Goal: Navigation & Orientation: Find specific page/section

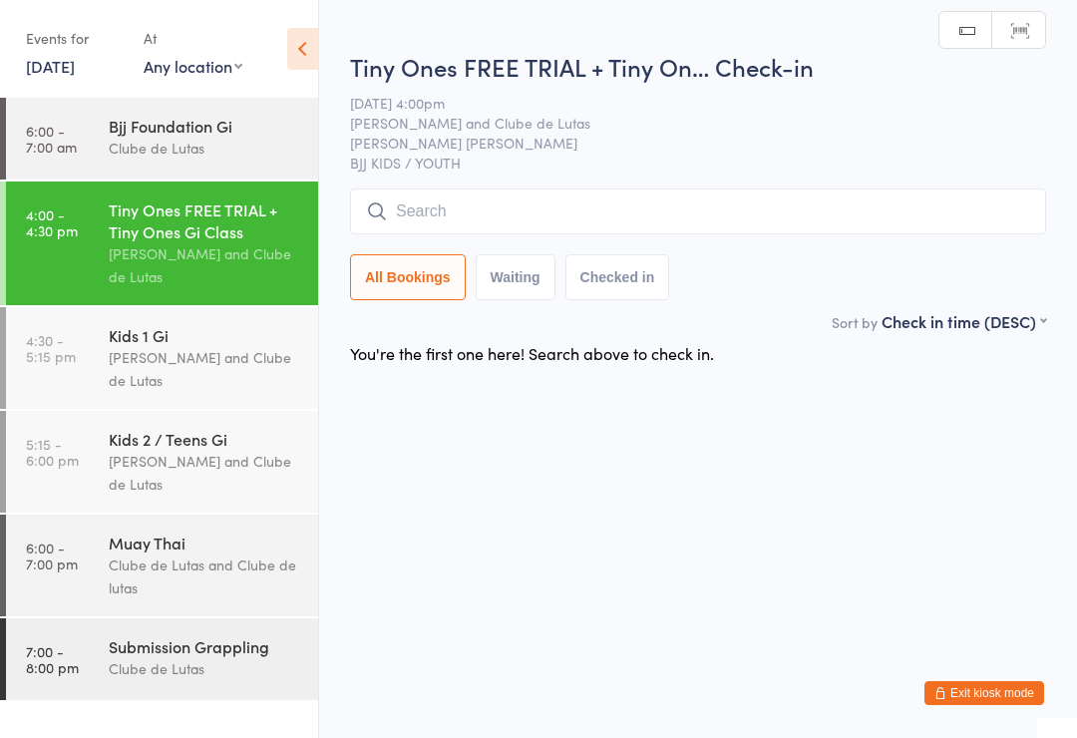
click at [227, 326] on div "Kids 1 Gi Joe Mekhael and Clube de Lutas" at bounding box center [213, 358] width 209 height 102
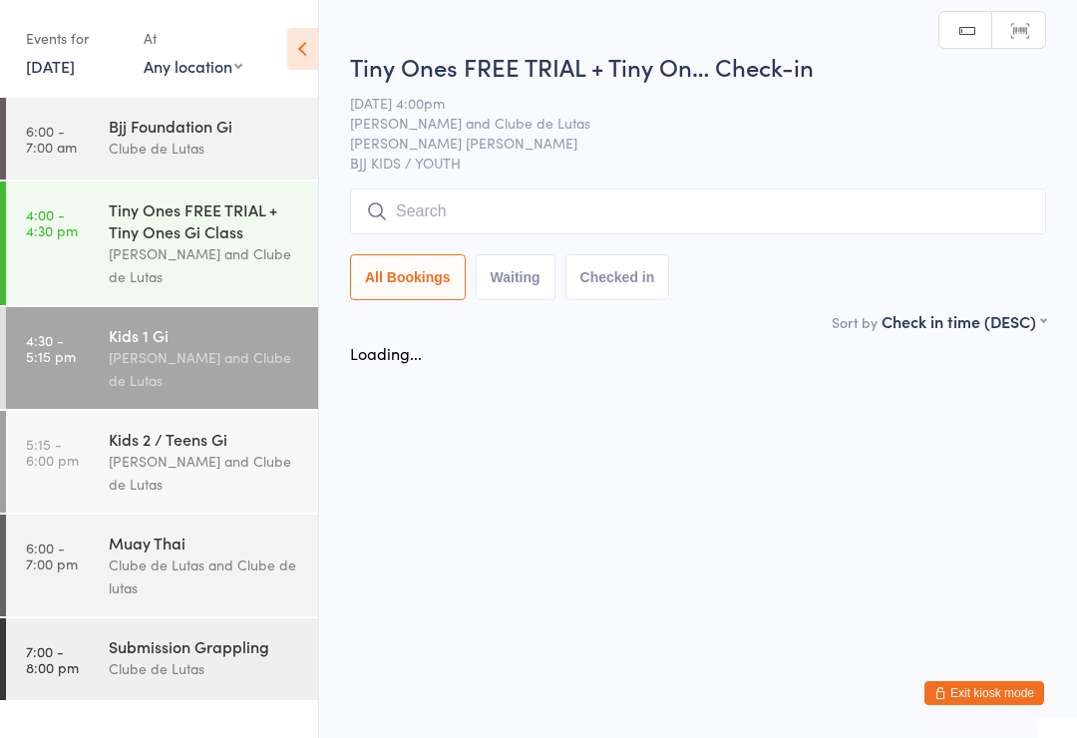
click at [213, 240] on div "Tiny Ones FREE TRIAL + Tiny Ones Gi Class" at bounding box center [205, 220] width 192 height 44
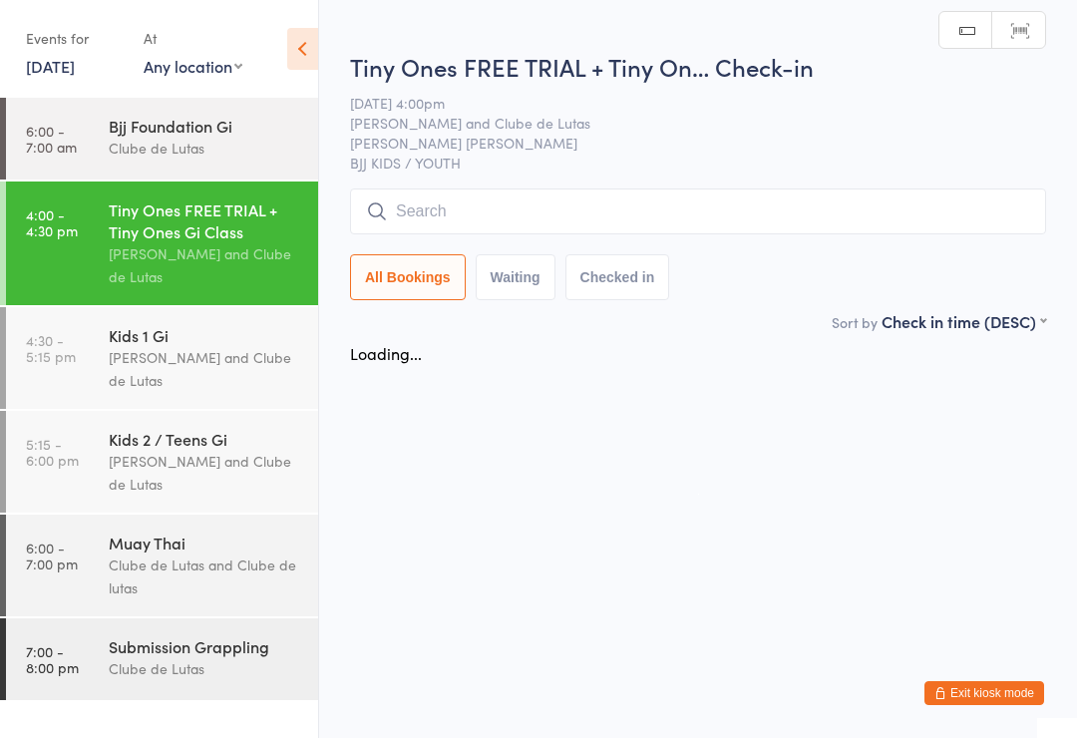
click at [233, 472] on div "Joe Mekhael and Clube de Lutas" at bounding box center [205, 473] width 192 height 46
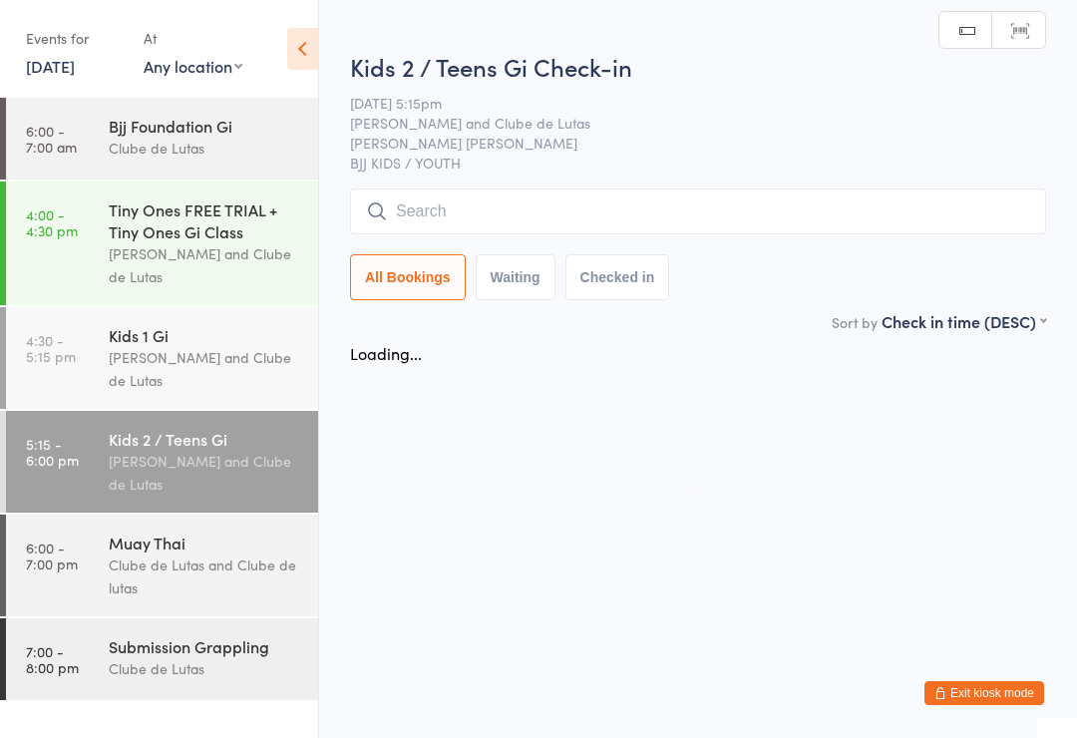
click at [225, 551] on div "Muay Thai" at bounding box center [205, 542] width 192 height 22
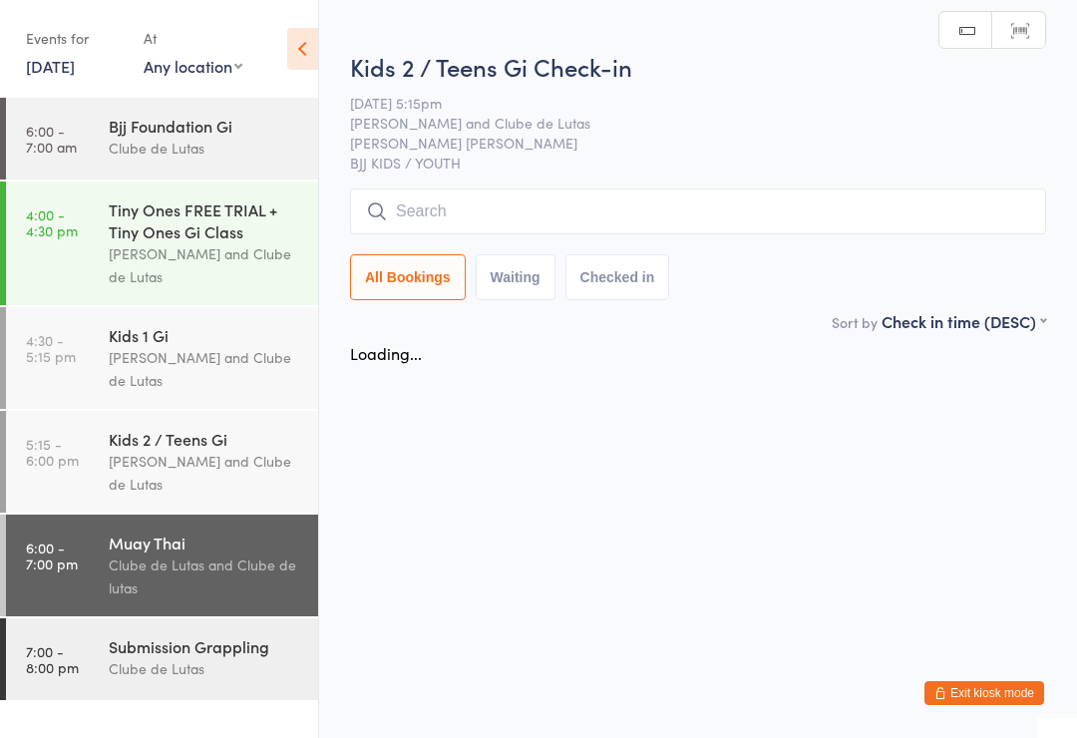
click at [231, 401] on div "Kids 1 Gi Joe Mekhael and Clube de Lutas" at bounding box center [213, 358] width 209 height 102
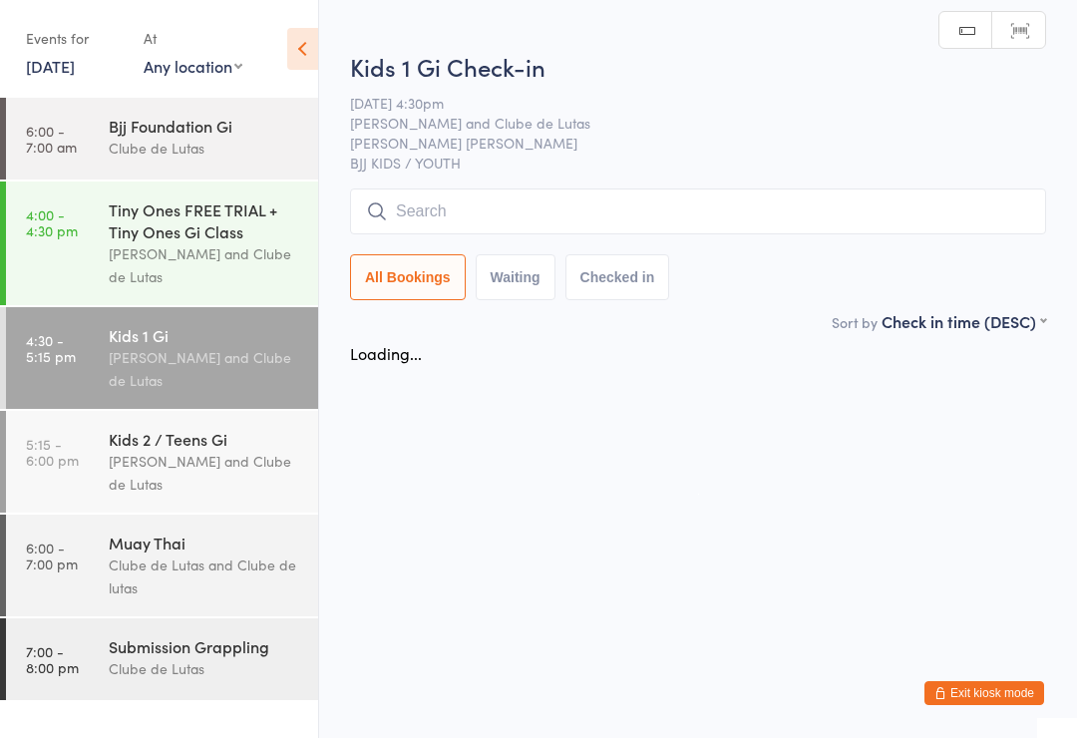
click at [245, 222] on div "Tiny Ones FREE TRIAL + Tiny Ones Gi Class" at bounding box center [205, 220] width 192 height 44
